Goal: Navigation & Orientation: Find specific page/section

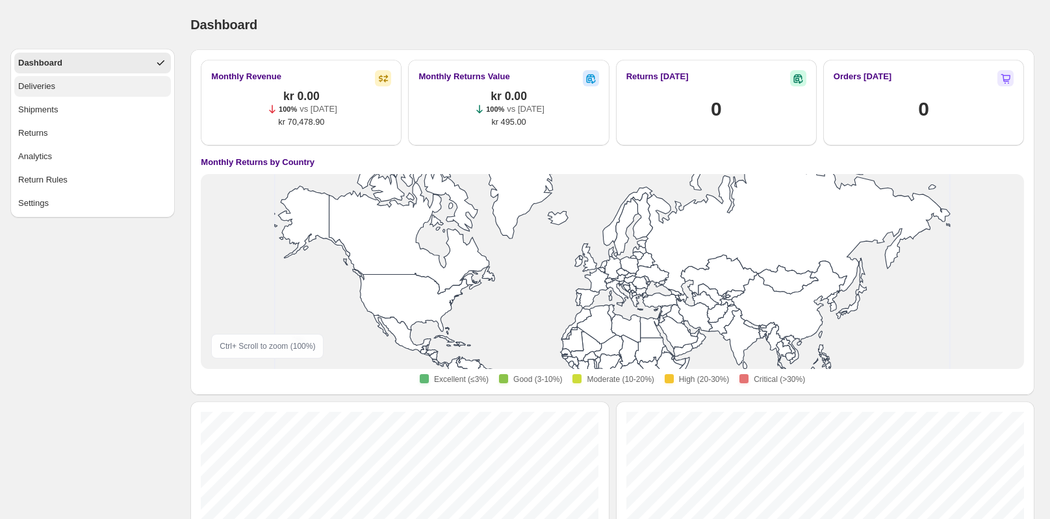
click at [100, 88] on button "Deliveries" at bounding box center [92, 86] width 157 height 21
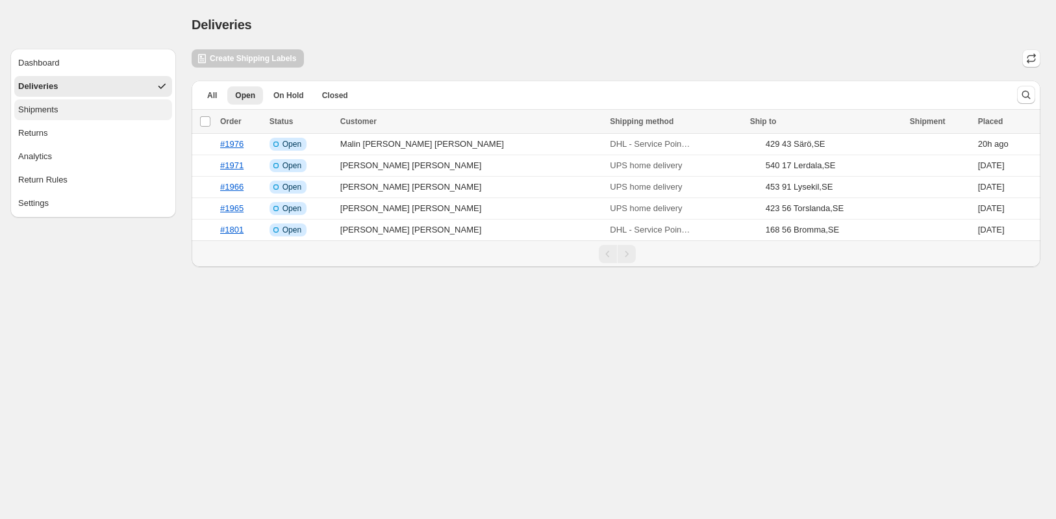
click at [102, 117] on button "Shipments" at bounding box center [93, 109] width 158 height 21
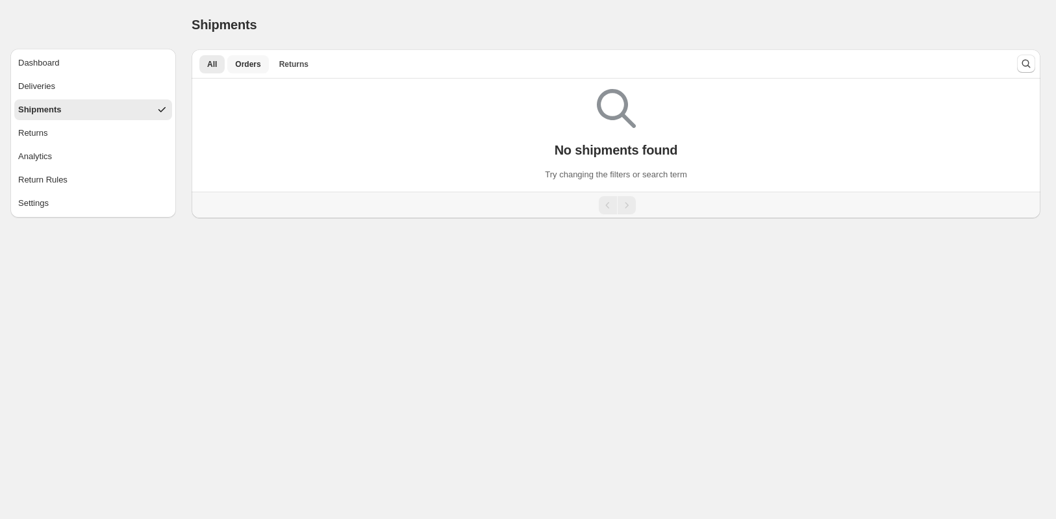
click at [253, 62] on span "Orders" at bounding box center [247, 64] width 25 height 10
click at [216, 66] on span "All" at bounding box center [212, 64] width 10 height 10
click at [124, 71] on button "Dashboard" at bounding box center [93, 63] width 158 height 21
